Goal: Check status: Check status

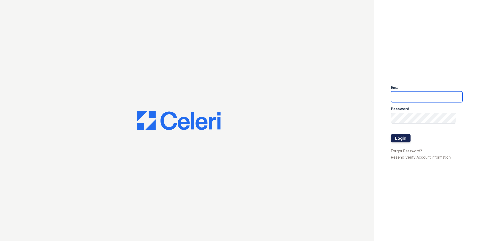
type input "tbain@trinity-pm.com"
click at [400, 137] on button "Login" at bounding box center [401, 138] width 20 height 8
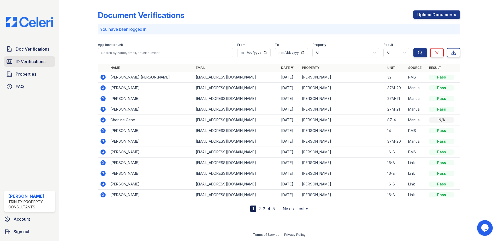
drag, startPoint x: 29, startPoint y: 59, endPoint x: 30, endPoint y: 62, distance: 2.6
click at [29, 59] on span "ID Verifications" at bounding box center [31, 61] width 30 height 6
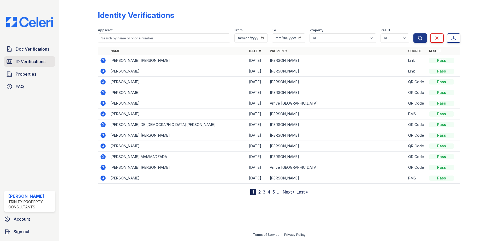
click at [27, 59] on span "ID Verifications" at bounding box center [31, 61] width 30 height 6
click at [21, 63] on span "ID Verifications" at bounding box center [31, 61] width 30 height 6
click at [14, 53] on link "Doc Verifications" at bounding box center [29, 49] width 51 height 10
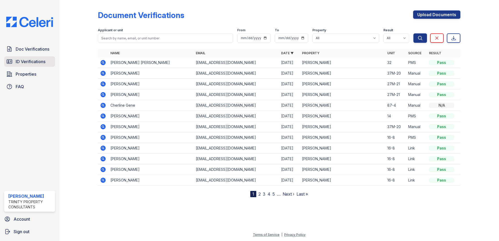
click at [26, 63] on span "ID Verifications" at bounding box center [31, 61] width 30 height 6
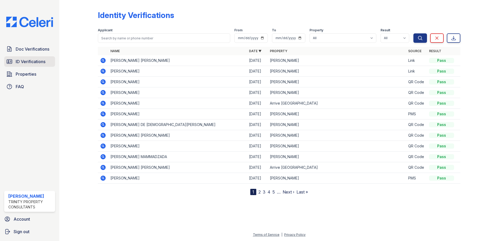
click at [19, 58] on link "ID Verifications" at bounding box center [29, 61] width 51 height 10
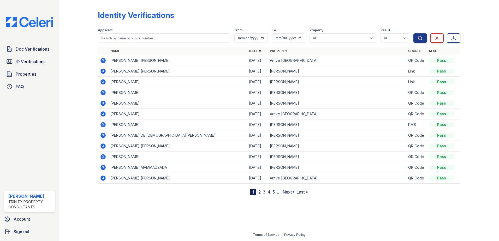
click at [103, 61] on icon at bounding box center [102, 59] width 1 height 1
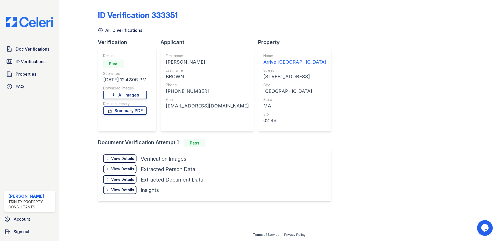
drag, startPoint x: 126, startPoint y: 159, endPoint x: 131, endPoint y: 159, distance: 4.7
click at [126, 158] on div "View Details" at bounding box center [122, 158] width 23 height 5
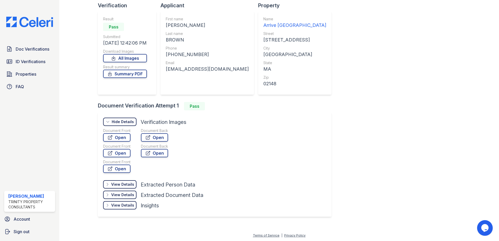
scroll to position [38, 0]
click at [118, 138] on link "Open" at bounding box center [116, 137] width 27 height 8
click at [157, 136] on link "Open" at bounding box center [154, 137] width 27 height 8
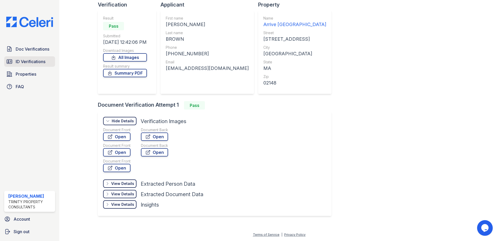
click at [29, 63] on span "ID Verifications" at bounding box center [31, 61] width 30 height 6
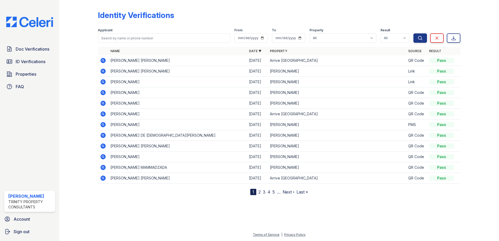
click at [104, 72] on icon at bounding box center [102, 71] width 5 height 5
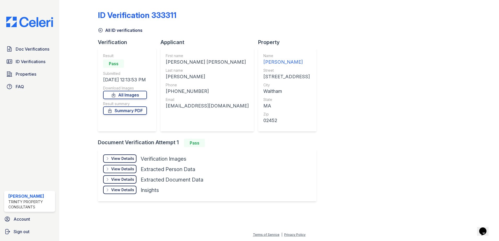
click at [122, 158] on div "View Details" at bounding box center [122, 158] width 23 height 5
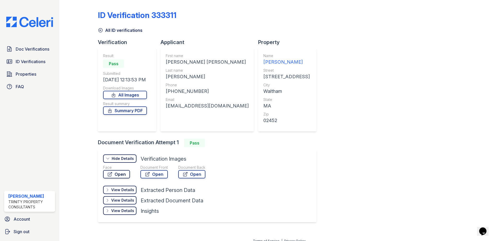
click at [121, 173] on link "Open" at bounding box center [116, 174] width 27 height 8
click at [33, 59] on span "ID Verifications" at bounding box center [31, 61] width 30 height 6
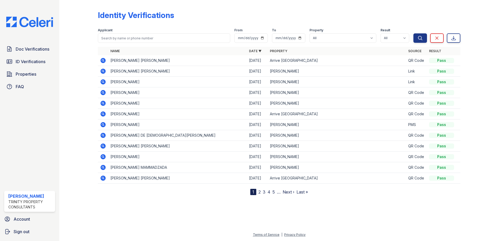
click at [479, 11] on div at bounding box center [475, 98] width 30 height 193
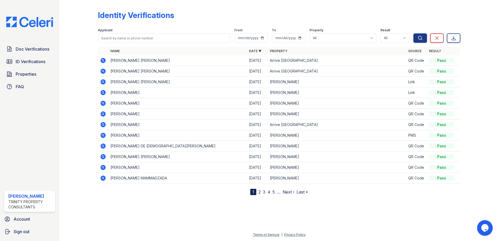
click at [104, 62] on icon at bounding box center [102, 60] width 5 height 5
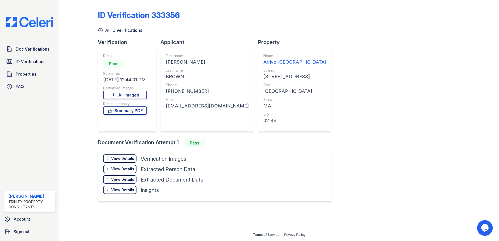
click at [118, 158] on div "View Details" at bounding box center [122, 158] width 23 height 5
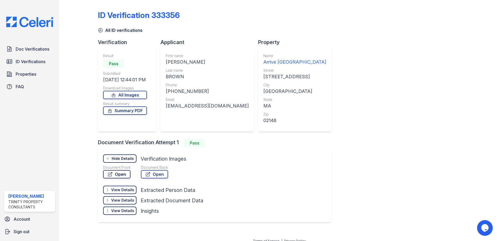
click at [112, 173] on icon at bounding box center [109, 174] width 5 height 5
click at [28, 60] on span "ID Verifications" at bounding box center [31, 61] width 30 height 6
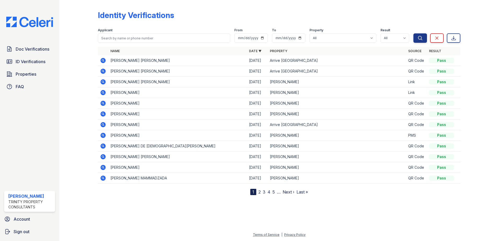
click at [101, 71] on icon at bounding box center [102, 71] width 5 height 5
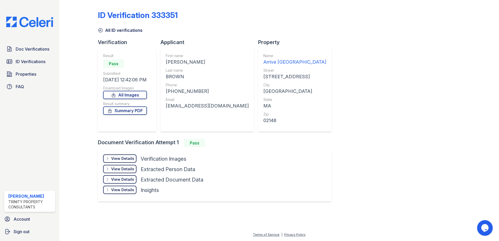
click at [120, 153] on div "View Details Details Hide Details Details Verification Images Document Front Op…" at bounding box center [214, 175] width 233 height 52
drag, startPoint x: 124, startPoint y: 157, endPoint x: 128, endPoint y: 157, distance: 3.9
click at [124, 157] on div "View Details" at bounding box center [122, 158] width 23 height 5
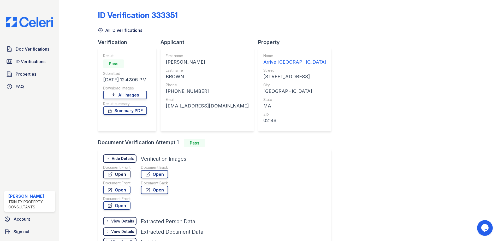
click at [124, 173] on link "Open" at bounding box center [116, 174] width 27 height 8
click at [32, 50] on span "Doc Verifications" at bounding box center [33, 49] width 34 height 6
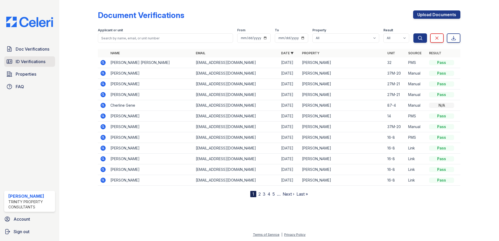
click at [44, 64] on span "ID Verifications" at bounding box center [31, 61] width 30 height 6
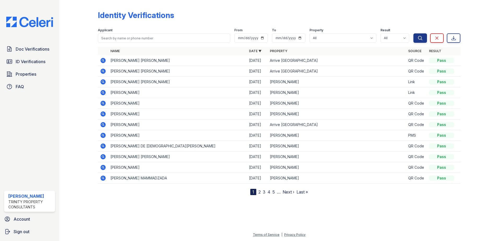
click at [103, 70] on icon at bounding box center [102, 70] width 1 height 1
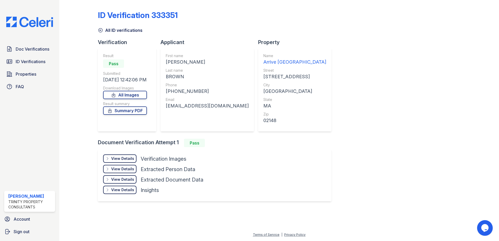
click at [128, 157] on div "View Details" at bounding box center [122, 158] width 23 height 5
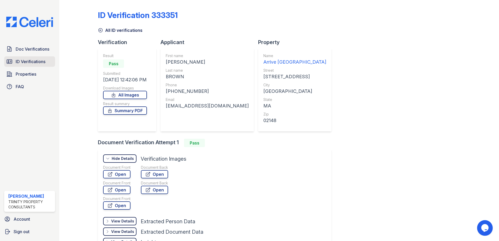
click at [26, 58] on span "ID Verifications" at bounding box center [31, 61] width 30 height 6
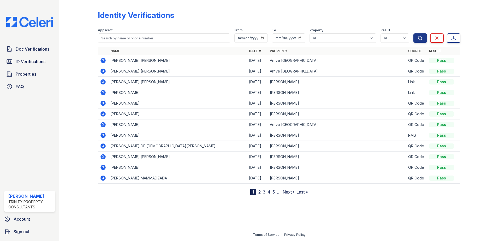
click at [103, 71] on icon at bounding box center [102, 70] width 1 height 1
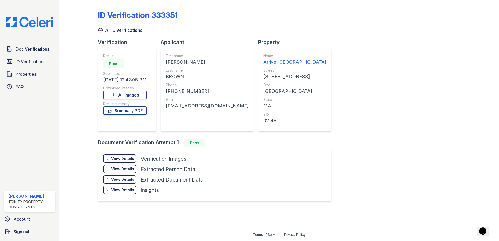
click at [120, 159] on div "View Details" at bounding box center [122, 158] width 23 height 5
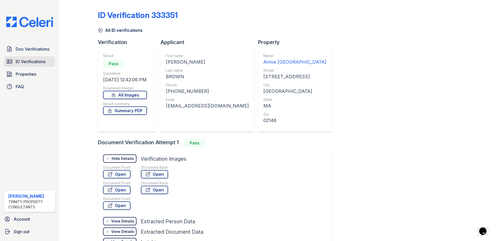
click at [31, 59] on span "ID Verifications" at bounding box center [31, 61] width 30 height 6
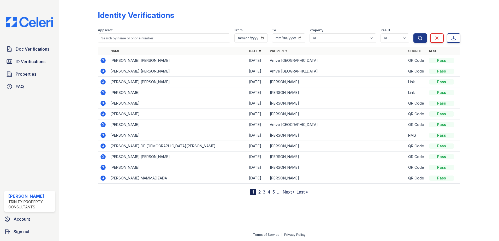
click at [102, 60] on icon at bounding box center [102, 59] width 1 height 1
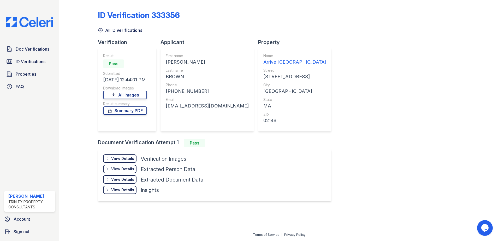
click at [186, 109] on div "[EMAIL_ADDRESS][DOMAIN_NAME]" at bounding box center [207, 105] width 83 height 7
drag, startPoint x: 225, startPoint y: 107, endPoint x: 161, endPoint y: 90, distance: 66.3
click at [161, 90] on div "First name [PERSON_NAME] Last name BROWN Phone [PHONE_NUMBER] Email [EMAIL_ADDR…" at bounding box center [206, 89] width 93 height 83
drag, startPoint x: 161, startPoint y: 90, endPoint x: 214, endPoint y: 94, distance: 53.6
click at [214, 94] on div "[PHONE_NUMBER]" at bounding box center [207, 91] width 83 height 7
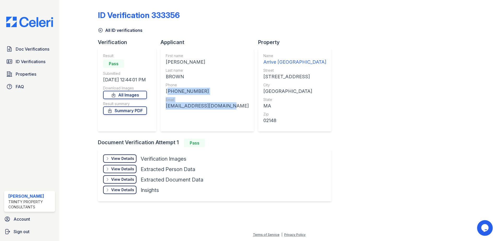
click at [206, 93] on div "[PHONE_NUMBER]" at bounding box center [207, 91] width 83 height 7
drag, startPoint x: 225, startPoint y: 107, endPoint x: 164, endPoint y: 104, distance: 61.2
click at [164, 104] on div "First name [PERSON_NAME] Last name BROWN Phone [PHONE_NUMBER] Email [EMAIL_ADDR…" at bounding box center [206, 89] width 93 height 83
drag, startPoint x: 164, startPoint y: 104, endPoint x: 176, endPoint y: 107, distance: 12.2
click at [176, 107] on div "[EMAIL_ADDRESS][DOMAIN_NAME]" at bounding box center [207, 105] width 83 height 7
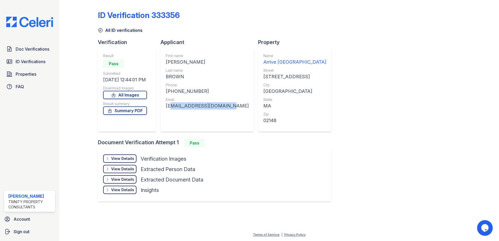
drag, startPoint x: 226, startPoint y: 106, endPoint x: 168, endPoint y: 104, distance: 58.2
click at [168, 104] on div "First name [PERSON_NAME] Last name BROWN Phone [PHONE_NUMBER] Email [EMAIL_ADDR…" at bounding box center [206, 89] width 93 height 83
drag, startPoint x: 168, startPoint y: 104, endPoint x: 171, endPoint y: 107, distance: 4.2
click at [171, 107] on div "scadeau@hearth-home.org" at bounding box center [207, 105] width 83 height 7
click at [168, 110] on div "First name ALBERT JR Last name BROWN Phone +17815838954 Email scadeau@hearth-ho…" at bounding box center [207, 89] width 83 height 73
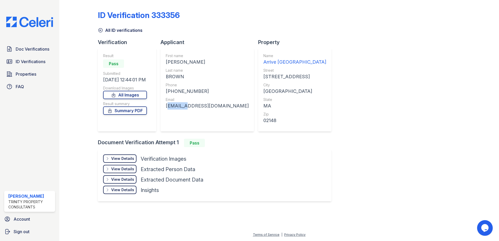
drag, startPoint x: 166, startPoint y: 107, endPoint x: 183, endPoint y: 107, distance: 17.5
click at [183, 107] on div "scadeau@hearth-home.org" at bounding box center [207, 105] width 83 height 7
drag, startPoint x: 183, startPoint y: 107, endPoint x: 193, endPoint y: 116, distance: 12.6
click at [193, 116] on div "First name ALBERT JR Last name BROWN Phone +17815838954 Email scadeau@hearth-ho…" at bounding box center [207, 89] width 83 height 73
drag, startPoint x: 227, startPoint y: 107, endPoint x: 163, endPoint y: 106, distance: 63.7
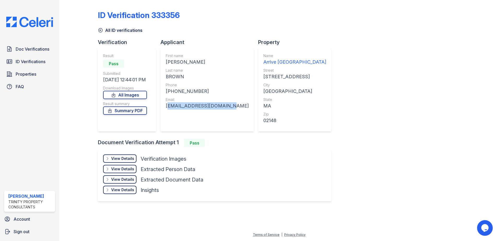
click at [163, 106] on div "First name [PERSON_NAME] Last name BROWN Phone [PHONE_NUMBER] Email [EMAIL_ADDR…" at bounding box center [206, 89] width 93 height 83
drag, startPoint x: 163, startPoint y: 106, endPoint x: 197, endPoint y: 116, distance: 35.5
click at [197, 116] on div "First name [PERSON_NAME] Last name BROWN Phone [PHONE_NUMBER] Email [EMAIL_ADDR…" at bounding box center [207, 89] width 83 height 73
drag, startPoint x: 226, startPoint y: 107, endPoint x: 166, endPoint y: 106, distance: 60.8
click at [166, 106] on div "First name [PERSON_NAME] Last name BROWN Phone [PHONE_NUMBER] Email [EMAIL_ADDR…" at bounding box center [206, 89] width 93 height 83
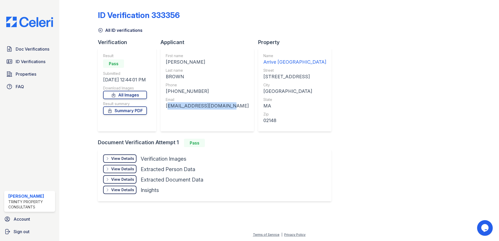
drag, startPoint x: 166, startPoint y: 106, endPoint x: 195, endPoint y: 116, distance: 30.9
click at [195, 116] on div "First name [PERSON_NAME] Last name BROWN Phone [PHONE_NUMBER] Email [EMAIL_ADDR…" at bounding box center [207, 89] width 83 height 73
click at [195, 99] on div "Email" at bounding box center [207, 99] width 83 height 5
drag, startPoint x: 200, startPoint y: 93, endPoint x: 167, endPoint y: 91, distance: 32.4
click at [167, 91] on div "[PHONE_NUMBER]" at bounding box center [207, 91] width 83 height 7
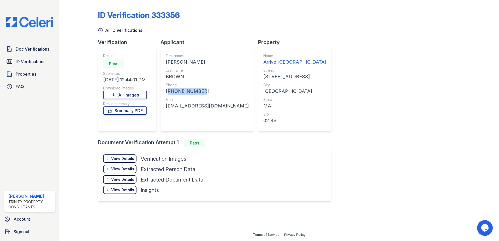
drag, startPoint x: 167, startPoint y: 91, endPoint x: 214, endPoint y: 97, distance: 47.1
click at [214, 97] on div "Email" at bounding box center [207, 99] width 83 height 5
drag, startPoint x: 166, startPoint y: 107, endPoint x: 225, endPoint y: 109, distance: 58.8
click at [225, 109] on div "[EMAIL_ADDRESS][DOMAIN_NAME]" at bounding box center [207, 105] width 83 height 7
drag, startPoint x: 225, startPoint y: 109, endPoint x: 206, endPoint y: 116, distance: 19.8
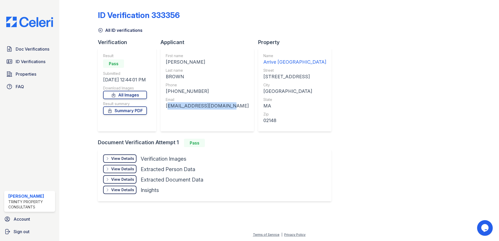
click at [206, 116] on div "First name ALBERT JR Last name BROWN Phone +17815838954 Email scadeau@hearth-ho…" at bounding box center [207, 89] width 83 height 73
click at [211, 99] on div "Email" at bounding box center [207, 99] width 83 height 5
drag, startPoint x: 227, startPoint y: 107, endPoint x: 180, endPoint y: 106, distance: 46.7
click at [180, 106] on div "First name ALBERT JR Last name BROWN Phone +17815838954 Email scadeau@hearth-ho…" at bounding box center [206, 89] width 93 height 83
drag, startPoint x: 180, startPoint y: 106, endPoint x: 180, endPoint y: 120, distance: 14.6
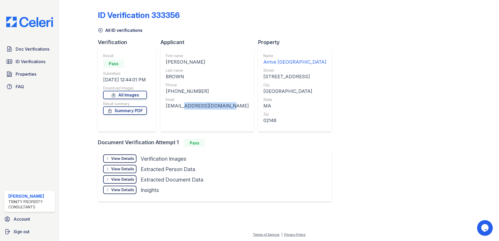
click at [180, 121] on div "First name ALBERT JR Last name BROWN Phone +17815838954 Email scadeau@hearth-ho…" at bounding box center [207, 89] width 83 height 73
click at [208, 93] on div "+17815838954" at bounding box center [207, 91] width 83 height 7
drag, startPoint x: 167, startPoint y: 105, endPoint x: 226, endPoint y: 107, distance: 59.8
click at [226, 107] on div "First name ALBERT JR Last name BROWN Phone +17815838954 Email scadeau@hearth-ho…" at bounding box center [206, 89] width 93 height 83
drag, startPoint x: 226, startPoint y: 107, endPoint x: 218, endPoint y: 117, distance: 13.5
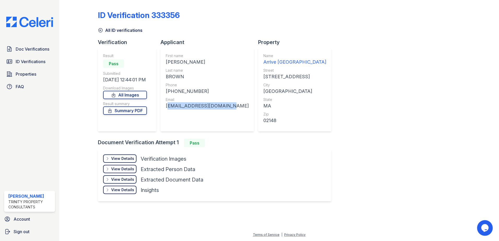
click at [218, 117] on div "First name ALBERT JR Last name BROWN Phone +17815838954 Email scadeau@hearth-ho…" at bounding box center [207, 89] width 83 height 73
drag, startPoint x: 225, startPoint y: 107, endPoint x: 167, endPoint y: 107, distance: 58.7
click at [167, 107] on div "scadeau@hearth-home.org" at bounding box center [207, 105] width 83 height 7
drag, startPoint x: 167, startPoint y: 107, endPoint x: 194, endPoint y: 117, distance: 29.0
click at [194, 117] on div "First name ALBERT JR Last name BROWN Phone +17815838954 Email scadeau@hearth-ho…" at bounding box center [207, 89] width 83 height 73
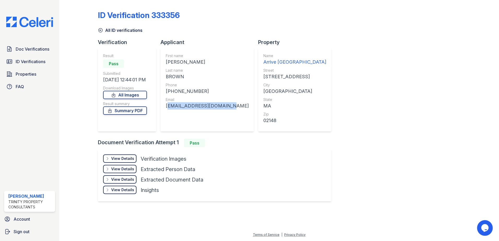
drag, startPoint x: 226, startPoint y: 107, endPoint x: 165, endPoint y: 107, distance: 61.0
click at [165, 107] on div "First name ALBERT JR Last name BROWN Phone +17815838954 Email scadeau@hearth-ho…" at bounding box center [206, 89] width 93 height 83
drag, startPoint x: 165, startPoint y: 107, endPoint x: 203, endPoint y: 123, distance: 41.0
click at [203, 123] on div "First name ALBERT JR Last name BROWN Phone +17815838954 Email scadeau@hearth-ho…" at bounding box center [207, 89] width 83 height 73
drag, startPoint x: 193, startPoint y: 60, endPoint x: 165, endPoint y: 59, distance: 27.7
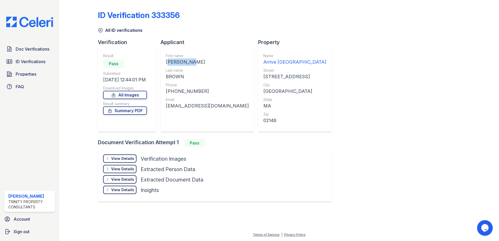
click at [165, 59] on div "First name ALBERT JR Last name BROWN Phone +17815838954 Email scadeau@hearth-ho…" at bounding box center [206, 89] width 93 height 83
drag, startPoint x: 165, startPoint y: 59, endPoint x: 209, endPoint y: 79, distance: 48.0
click at [209, 79] on div "BROWN" at bounding box center [207, 76] width 83 height 7
drag, startPoint x: 226, startPoint y: 105, endPoint x: 165, endPoint y: 105, distance: 60.3
click at [165, 105] on div "First name ALBERT JR Last name BROWN Phone +17815838954 Email scadeau@hearth-ho…" at bounding box center [206, 89] width 93 height 83
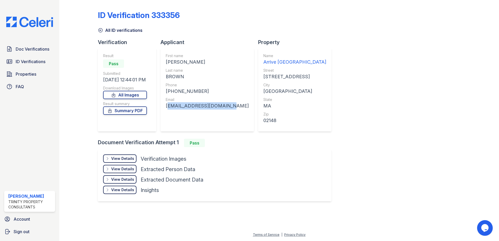
drag, startPoint x: 165, startPoint y: 105, endPoint x: 215, endPoint y: 115, distance: 50.7
click at [214, 120] on div "First name ALBERT JR Last name BROWN Phone +17815838954 Email scadeau@hearth-ho…" at bounding box center [207, 89] width 83 height 73
drag, startPoint x: 198, startPoint y: 92, endPoint x: 169, endPoint y: 91, distance: 28.7
click at [169, 91] on div "+17815838954" at bounding box center [207, 91] width 83 height 7
drag, startPoint x: 169, startPoint y: 91, endPoint x: 213, endPoint y: 96, distance: 43.8
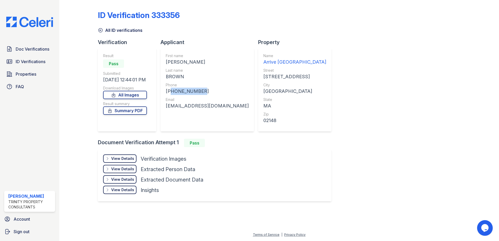
click at [213, 96] on div "First name ALBERT JR Last name BROWN Phone +17815838954 Email scadeau@hearth-ho…" at bounding box center [207, 89] width 83 height 73
drag, startPoint x: 166, startPoint y: 105, endPoint x: 225, endPoint y: 108, distance: 58.5
click at [225, 108] on div "scadeau@hearth-home.org" at bounding box center [207, 105] width 83 height 7
drag, startPoint x: 225, startPoint y: 108, endPoint x: 204, endPoint y: 116, distance: 22.4
click at [204, 116] on div "First name ALBERT JR Last name BROWN Phone +17815838954 Email scadeau@hearth-ho…" at bounding box center [207, 89] width 83 height 73
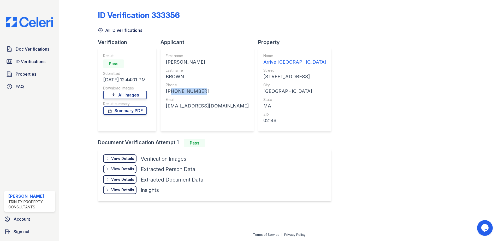
drag, startPoint x: 198, startPoint y: 91, endPoint x: 169, endPoint y: 92, distance: 29.2
click at [169, 92] on div "+17815838954" at bounding box center [207, 91] width 83 height 7
click at [443, 141] on div "ID Verification 333356 All ID verifications Verification Result Pass Submitted …" at bounding box center [279, 105] width 362 height 207
click at [258, 132] on div "Property Name Arrive Malden Street 14 Summer Street City Malden State MA Zip 02…" at bounding box center [296, 89] width 77 height 100
click at [382, 113] on div "ID Verification 333356 All ID verifications Verification Result Pass Submitted …" at bounding box center [279, 105] width 362 height 207
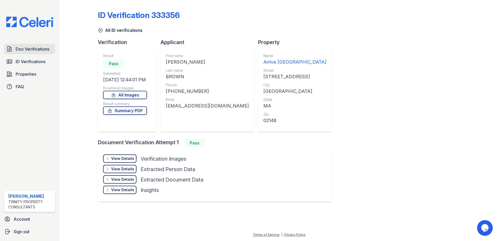
click at [26, 48] on span "Doc Verifications" at bounding box center [33, 49] width 34 height 6
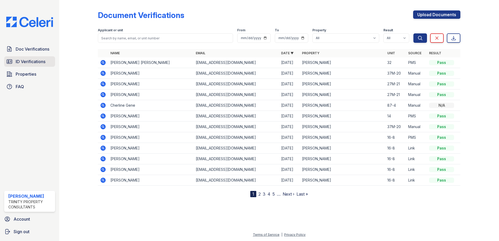
click at [37, 61] on span "ID Verifications" at bounding box center [31, 61] width 30 height 6
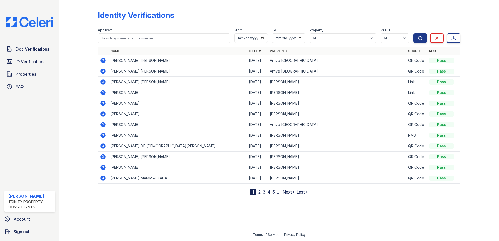
click at [268, 61] on td "Arrive [GEOGRAPHIC_DATA]" at bounding box center [337, 60] width 139 height 11
click at [416, 72] on td "QR Code" at bounding box center [416, 71] width 21 height 11
click at [414, 59] on td "QR Code" at bounding box center [416, 60] width 21 height 11
click at [266, 72] on td "[DATE]" at bounding box center [257, 71] width 21 height 11
click at [276, 58] on td "Arrive [GEOGRAPHIC_DATA]" at bounding box center [337, 60] width 139 height 11
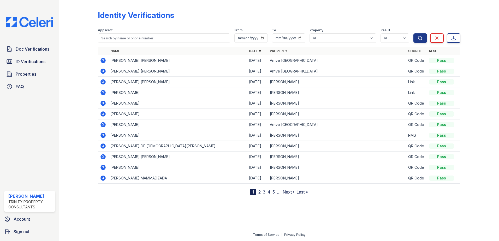
click at [275, 71] on td "Arrive [GEOGRAPHIC_DATA]" at bounding box center [337, 71] width 139 height 11
click at [272, 62] on td "Arrive [GEOGRAPHIC_DATA]" at bounding box center [337, 60] width 139 height 11
click at [268, 69] on td "Arrive [GEOGRAPHIC_DATA]" at bounding box center [337, 71] width 139 height 11
click at [272, 59] on td "Arrive [GEOGRAPHIC_DATA]" at bounding box center [337, 60] width 139 height 11
drag, startPoint x: 296, startPoint y: 61, endPoint x: 249, endPoint y: 62, distance: 46.2
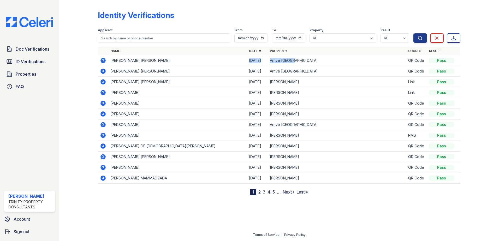
click at [249, 62] on tr "ALBERT JR BROWN 10/03/25 Arrive Malden QR Code Pass" at bounding box center [279, 60] width 362 height 11
drag, startPoint x: 249, startPoint y: 62, endPoint x: 257, endPoint y: 70, distance: 11.6
click at [257, 70] on td "[DATE]" at bounding box center [257, 71] width 21 height 11
drag, startPoint x: 297, startPoint y: 71, endPoint x: 239, endPoint y: 72, distance: 58.2
click at [239, 72] on tr "ALBERT JR BROWN 10/03/25 Arrive Malden QR Code Pass" at bounding box center [279, 71] width 362 height 11
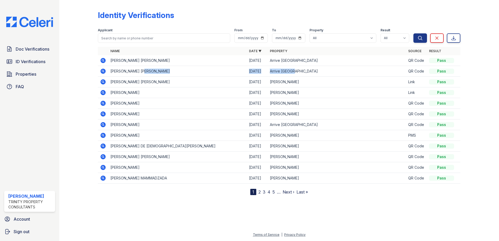
click at [239, 72] on td "[PERSON_NAME] [PERSON_NAME]" at bounding box center [177, 71] width 139 height 11
drag, startPoint x: 307, startPoint y: 70, endPoint x: 247, endPoint y: 68, distance: 60.0
click at [247, 68] on tr "ALBERT JR BROWN 10/03/25 Arrive Malden QR Code Pass" at bounding box center [279, 71] width 362 height 11
drag, startPoint x: 247, startPoint y: 68, endPoint x: 225, endPoint y: 77, distance: 23.4
click at [225, 77] on td "[PERSON_NAME] [PERSON_NAME]" at bounding box center [177, 82] width 139 height 11
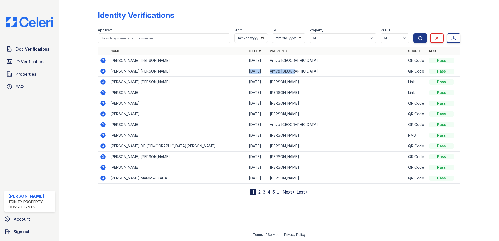
drag, startPoint x: 271, startPoint y: 70, endPoint x: 248, endPoint y: 69, distance: 23.2
click at [248, 69] on tr "ALBERT JR BROWN 10/03/25 Arrive Malden QR Code Pass" at bounding box center [279, 71] width 362 height 11
drag, startPoint x: 248, startPoint y: 69, endPoint x: 221, endPoint y: 61, distance: 28.2
click at [221, 61] on td "[PERSON_NAME] [PERSON_NAME]" at bounding box center [177, 60] width 139 height 11
drag, startPoint x: 247, startPoint y: 59, endPoint x: 301, endPoint y: 63, distance: 53.8
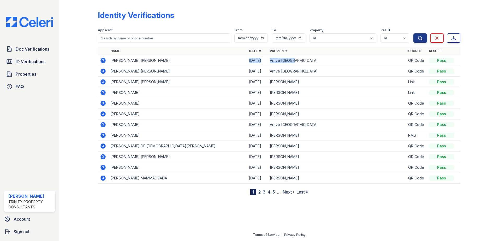
click at [301, 63] on tr "ALBERT JR BROWN 10/03/25 Arrive Malden QR Code Pass" at bounding box center [279, 60] width 362 height 11
drag, startPoint x: 301, startPoint y: 63, endPoint x: 225, endPoint y: 65, distance: 75.7
click at [225, 65] on td "[PERSON_NAME] [PERSON_NAME]" at bounding box center [177, 60] width 139 height 11
click at [226, 60] on td "[PERSON_NAME] [PERSON_NAME]" at bounding box center [177, 60] width 139 height 11
drag, startPoint x: 146, startPoint y: 69, endPoint x: 109, endPoint y: 74, distance: 36.9
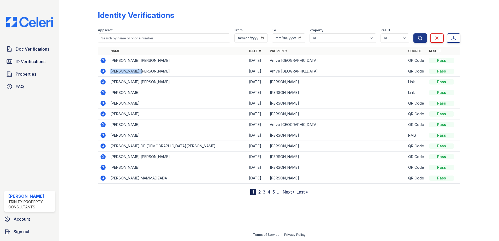
click at [109, 74] on td "[PERSON_NAME] [PERSON_NAME]" at bounding box center [177, 71] width 139 height 11
drag, startPoint x: 109, startPoint y: 74, endPoint x: 165, endPoint y: 77, distance: 55.4
click at [165, 77] on td "[PERSON_NAME] [PERSON_NAME]" at bounding box center [177, 82] width 139 height 11
click at [207, 202] on div "Identity Verifications Filter Applicant From To Property All Arrive Malden ReNe…" at bounding box center [279, 101] width 423 height 203
click at [40, 62] on span "ID Verifications" at bounding box center [31, 61] width 30 height 6
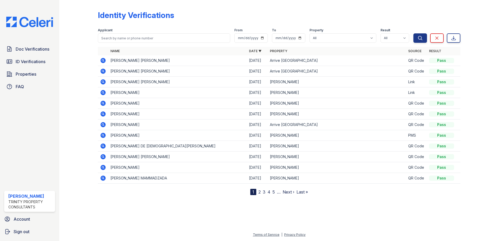
click at [105, 72] on icon at bounding box center [102, 71] width 5 height 5
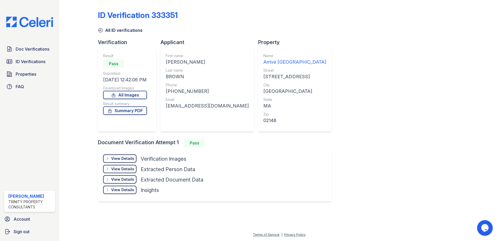
click at [115, 161] on div "View Details" at bounding box center [122, 158] width 23 height 5
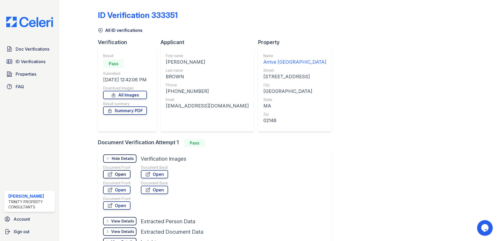
click at [119, 172] on link "Open" at bounding box center [116, 174] width 27 height 8
click at [165, 171] on link "Open" at bounding box center [154, 174] width 27 height 8
click at [379, 134] on div "ID Verification 333351 All ID verifications Verification Result Pass Submitted …" at bounding box center [279, 131] width 362 height 259
click at [204, 124] on div "First name ALBERT JR Last name BROWN Phone +17815838954 Email scadeau@hearth-ho…" at bounding box center [207, 89] width 83 height 73
click at [339, 137] on div "ID Verification 333351 All ID verifications Verification Result Pass Submitted …" at bounding box center [279, 131] width 362 height 259
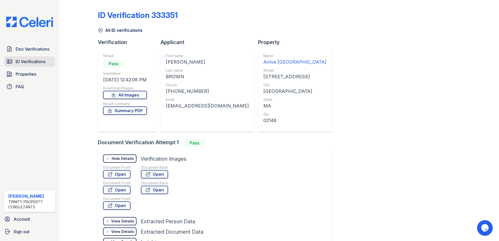
click at [23, 62] on span "ID Verifications" at bounding box center [31, 61] width 30 height 6
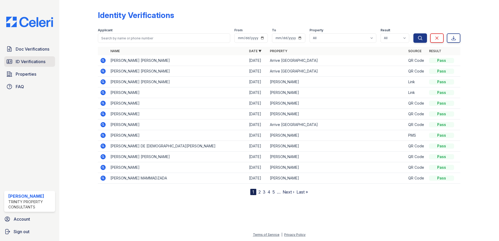
click at [31, 58] on link "ID Verifications" at bounding box center [29, 61] width 51 height 10
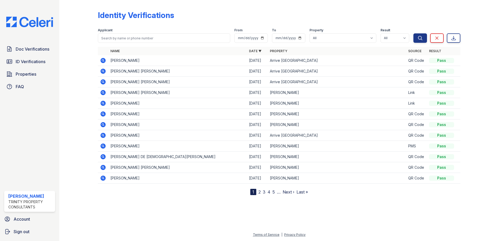
click at [101, 61] on icon at bounding box center [102, 60] width 5 height 5
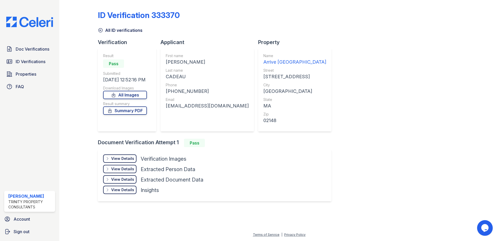
click at [129, 159] on div "View Details" at bounding box center [122, 158] width 23 height 5
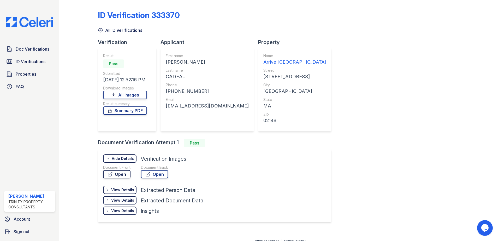
click at [127, 171] on link "Open" at bounding box center [116, 174] width 27 height 8
click at [163, 171] on link "Open" at bounding box center [154, 174] width 27 height 8
click at [29, 57] on link "ID Verifications" at bounding box center [29, 61] width 51 height 10
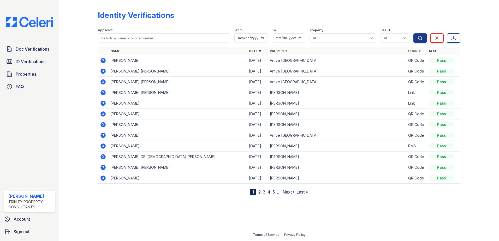
click at [90, 62] on div at bounding box center [83, 98] width 30 height 193
click at [106, 59] on icon at bounding box center [103, 60] width 6 height 6
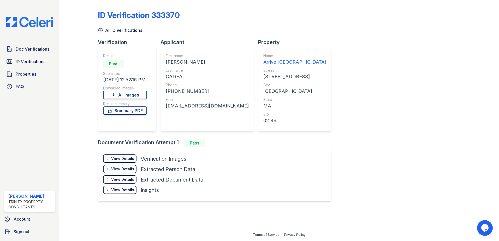
click at [129, 159] on div "View Details" at bounding box center [122, 158] width 23 height 5
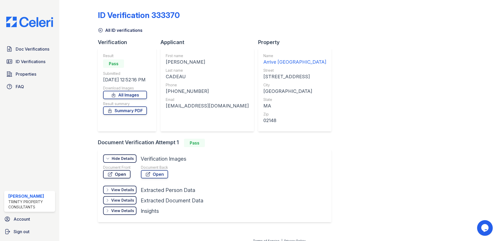
click at [124, 173] on link "Open" at bounding box center [116, 174] width 27 height 8
drag, startPoint x: 29, startPoint y: 62, endPoint x: 32, endPoint y: 65, distance: 3.7
click at [29, 62] on span "ID Verifications" at bounding box center [31, 61] width 30 height 6
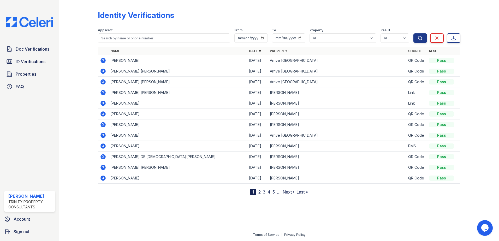
drag, startPoint x: 34, startPoint y: 61, endPoint x: 155, endPoint y: 72, distance: 121.5
click at [34, 61] on span "ID Verifications" at bounding box center [31, 61] width 30 height 6
click at [424, 39] on button "Search" at bounding box center [420, 37] width 14 height 9
click at [30, 58] on span "ID Verifications" at bounding box center [31, 61] width 30 height 6
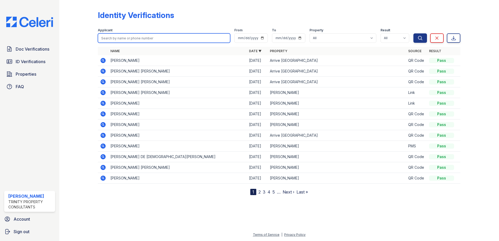
click at [127, 38] on input "search" at bounding box center [164, 37] width 132 height 9
drag, startPoint x: 89, startPoint y: 51, endPoint x: 81, endPoint y: 52, distance: 8.4
click at [89, 51] on div at bounding box center [83, 98] width 30 height 193
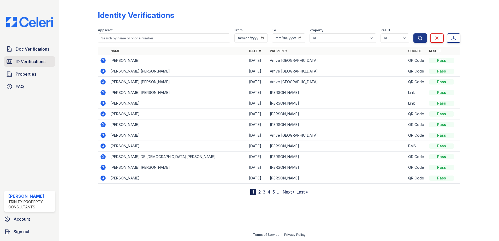
click at [24, 58] on span "ID Verifications" at bounding box center [31, 61] width 30 height 6
click at [26, 49] on span "Doc Verifications" at bounding box center [33, 49] width 34 height 6
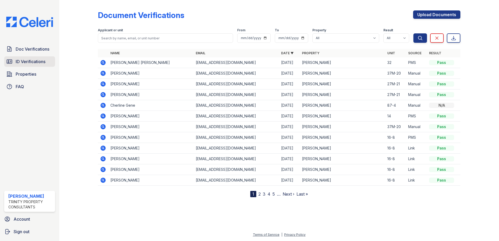
click at [27, 57] on link "ID Verifications" at bounding box center [29, 61] width 51 height 10
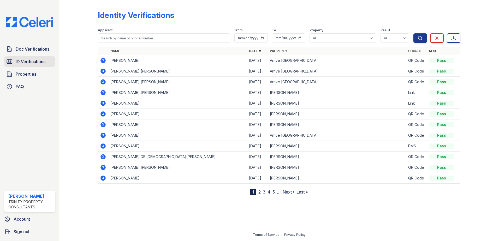
click at [29, 59] on span "ID Verifications" at bounding box center [31, 61] width 30 height 6
click at [41, 50] on span "Doc Verifications" at bounding box center [33, 49] width 34 height 6
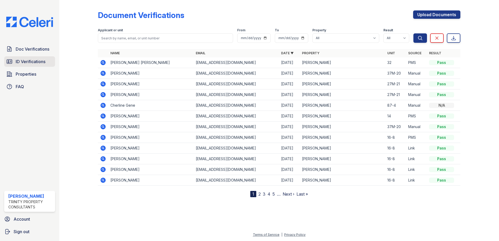
click at [38, 58] on span "ID Verifications" at bounding box center [31, 61] width 30 height 6
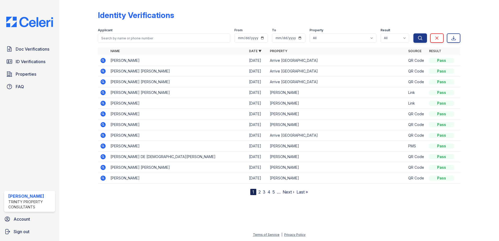
click at [86, 100] on div at bounding box center [83, 98] width 30 height 193
click at [36, 62] on span "ID Verifications" at bounding box center [31, 61] width 30 height 6
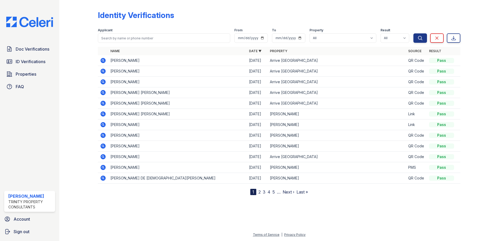
click at [101, 72] on icon at bounding box center [102, 71] width 5 height 5
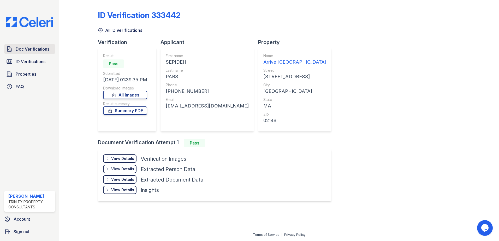
click at [32, 49] on span "Doc Verifications" at bounding box center [33, 49] width 34 height 6
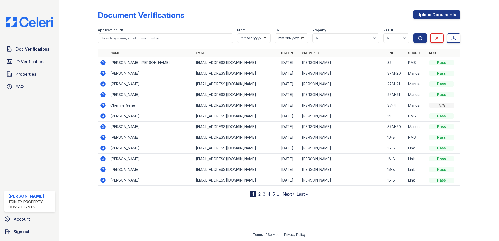
click at [103, 64] on icon at bounding box center [102, 62] width 5 height 5
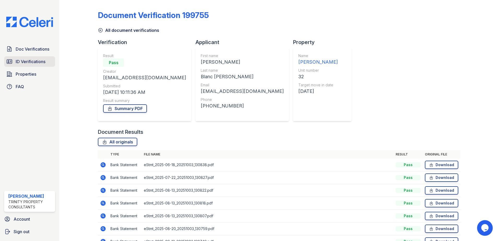
click at [35, 61] on span "ID Verifications" at bounding box center [31, 61] width 30 height 6
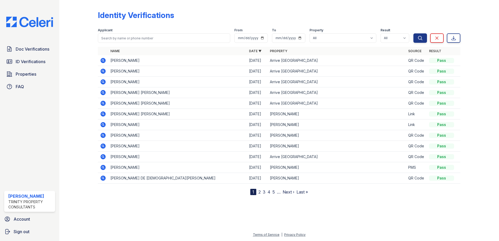
click at [103, 58] on icon at bounding box center [102, 60] width 5 height 5
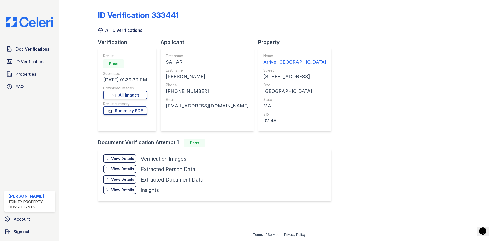
click at [128, 155] on div "View Details Details" at bounding box center [119, 158] width 33 height 8
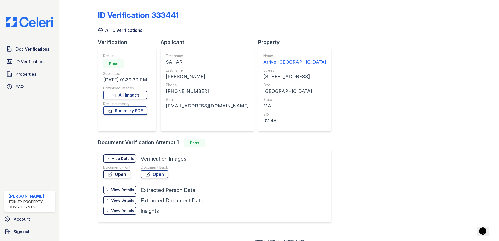
click at [127, 171] on link "Open" at bounding box center [116, 174] width 27 height 8
click at [32, 60] on span "ID Verifications" at bounding box center [31, 61] width 30 height 6
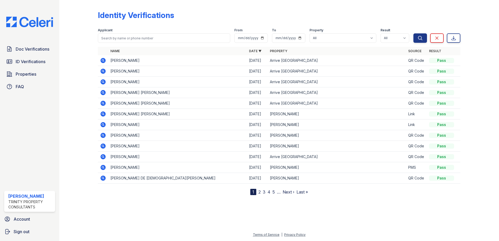
click at [102, 71] on icon at bounding box center [103, 71] width 6 height 6
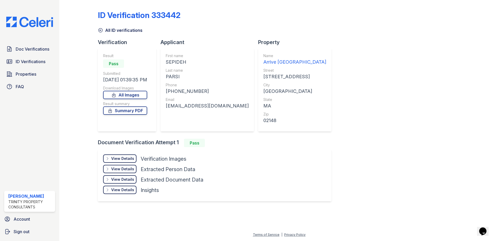
drag, startPoint x: 125, startPoint y: 159, endPoint x: 173, endPoint y: 161, distance: 48.0
click at [125, 159] on div "View Details" at bounding box center [122, 158] width 23 height 5
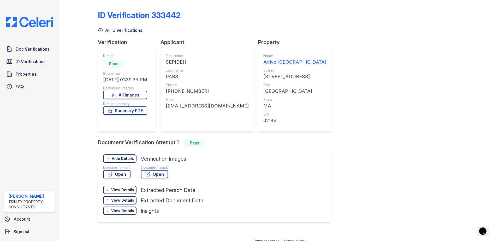
click at [118, 174] on link "Open" at bounding box center [116, 174] width 27 height 8
